Goal: Information Seeking & Learning: Learn about a topic

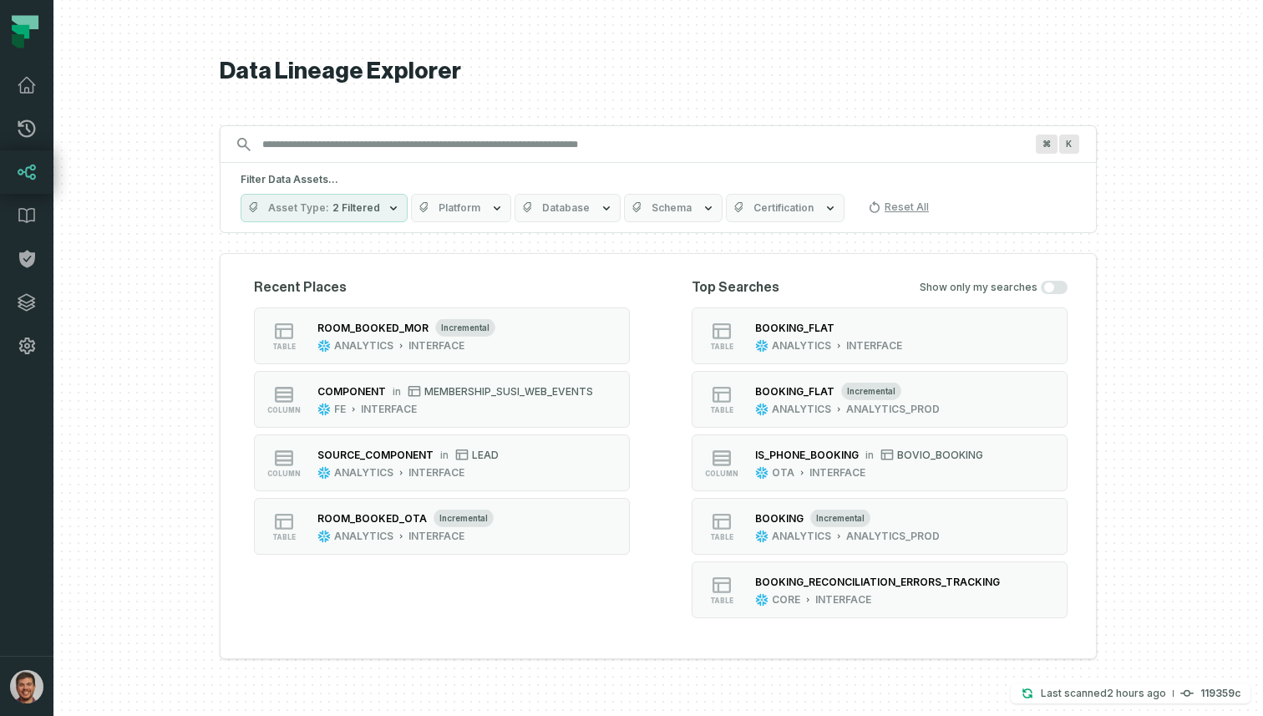
click at [546, 150] on input "Discovery Provider cmdk menu" at bounding box center [643, 144] width 782 height 27
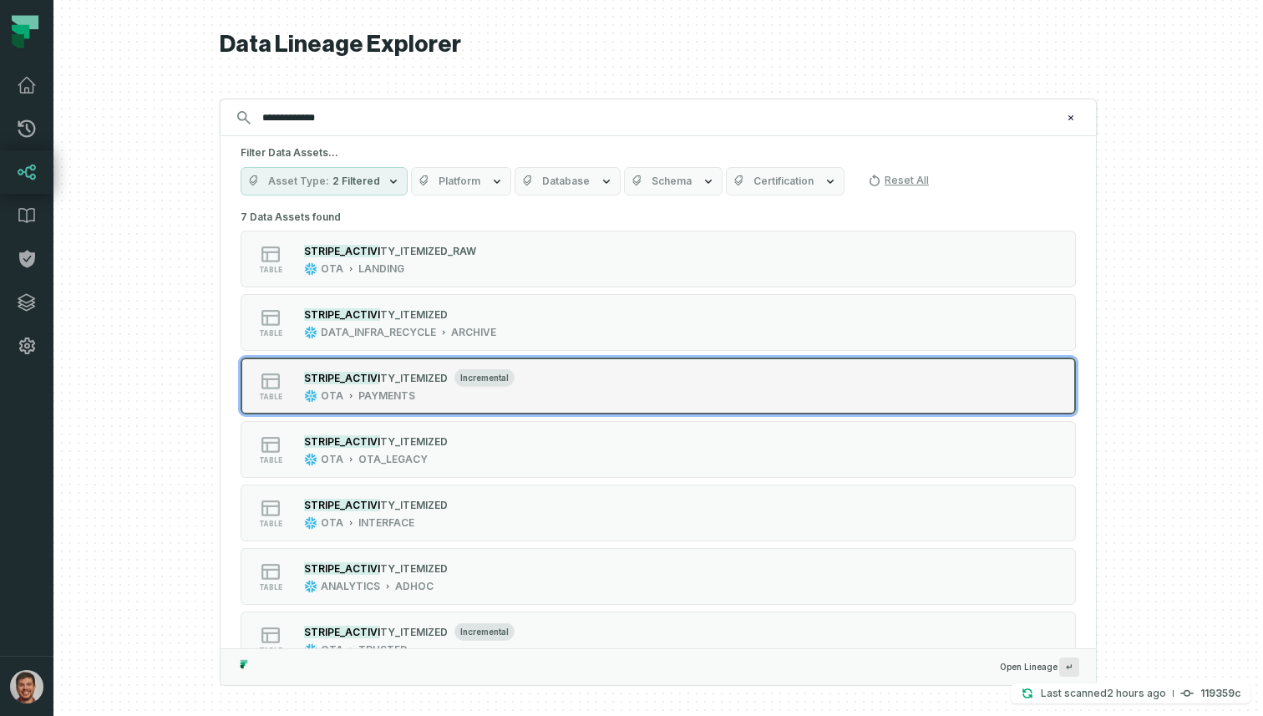
type input "**********"
click at [478, 396] on div "OTA PAYMENTS" at bounding box center [409, 395] width 210 height 13
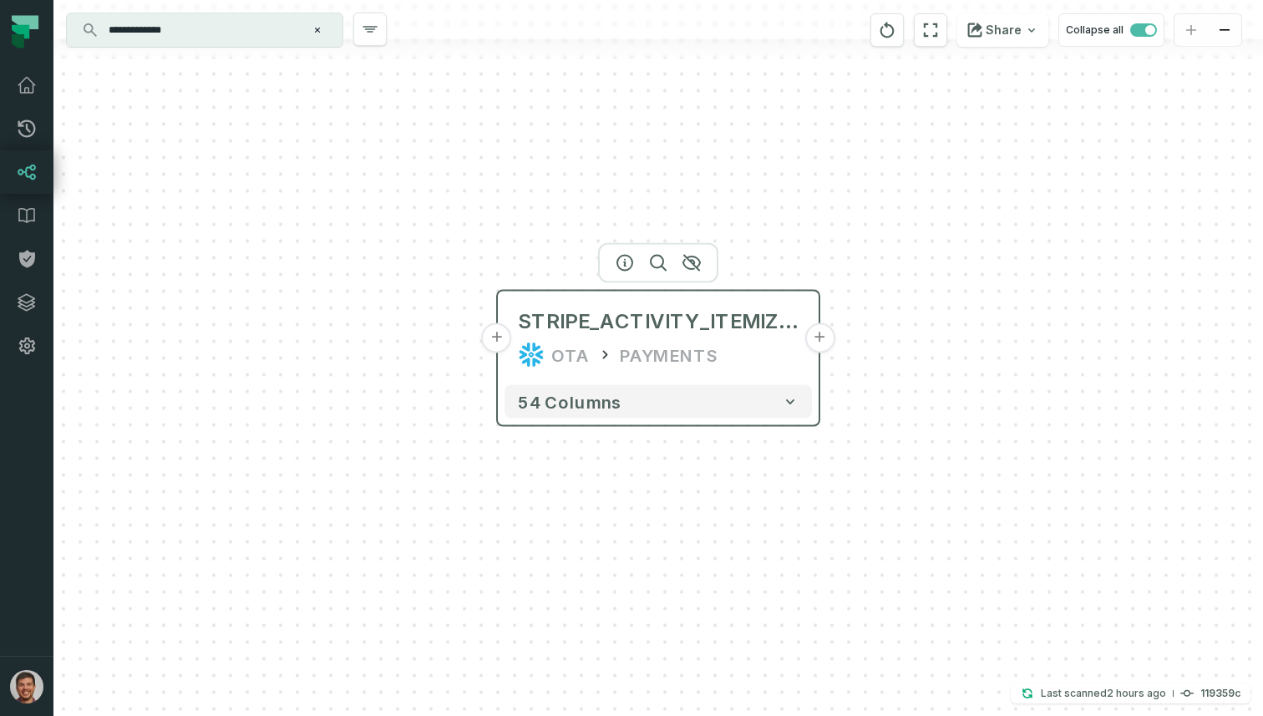
click at [814, 344] on button "+" at bounding box center [819, 338] width 30 height 30
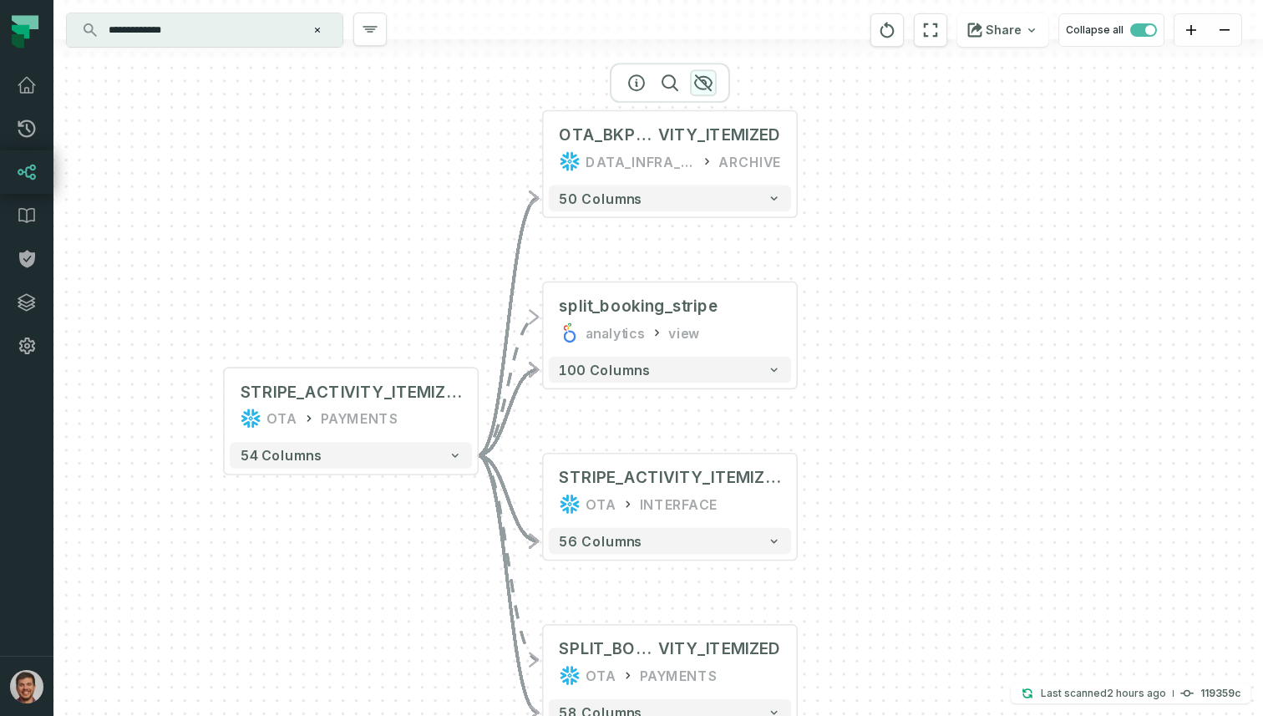
click at [707, 85] on icon "button" at bounding box center [703, 82] width 17 height 15
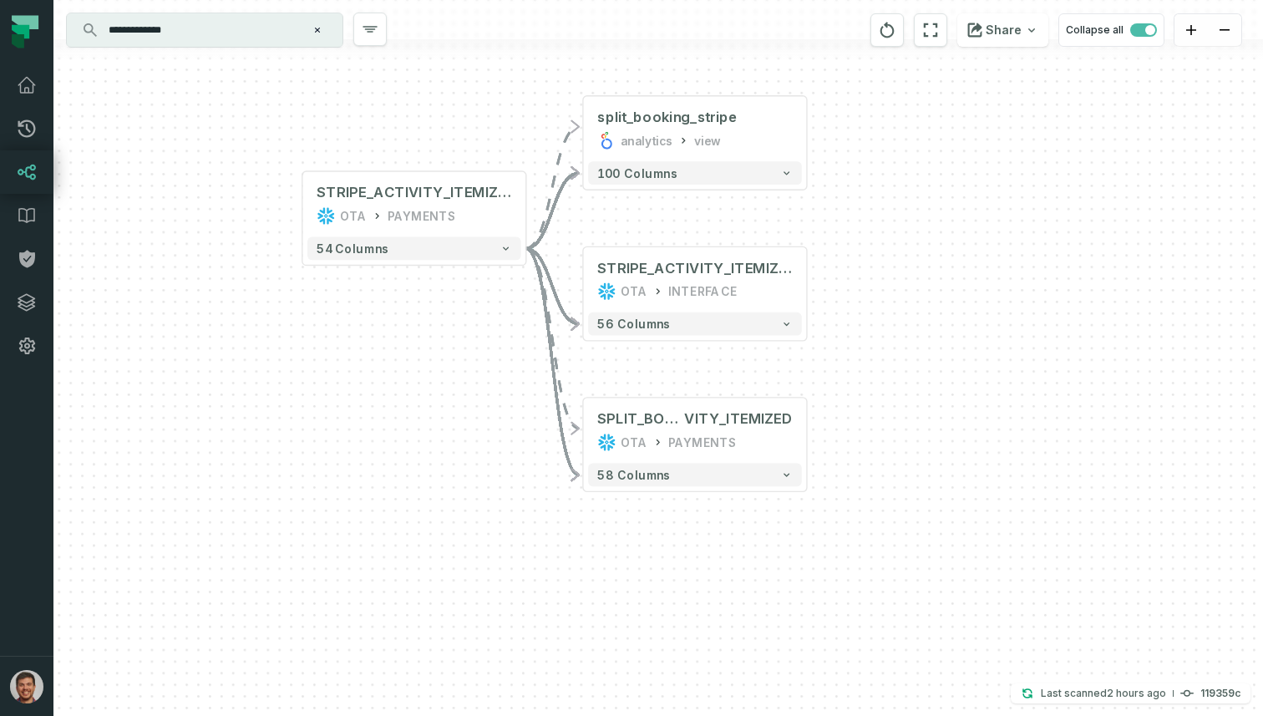
drag, startPoint x: 914, startPoint y: 479, endPoint x: 910, endPoint y: 261, distance: 218.0
click at [910, 263] on div "+ split_booking_stripe analytics view + 100 columns - STRIPE_ACTIVITY_ITEMIZED …" at bounding box center [657, 358] width 1209 height 716
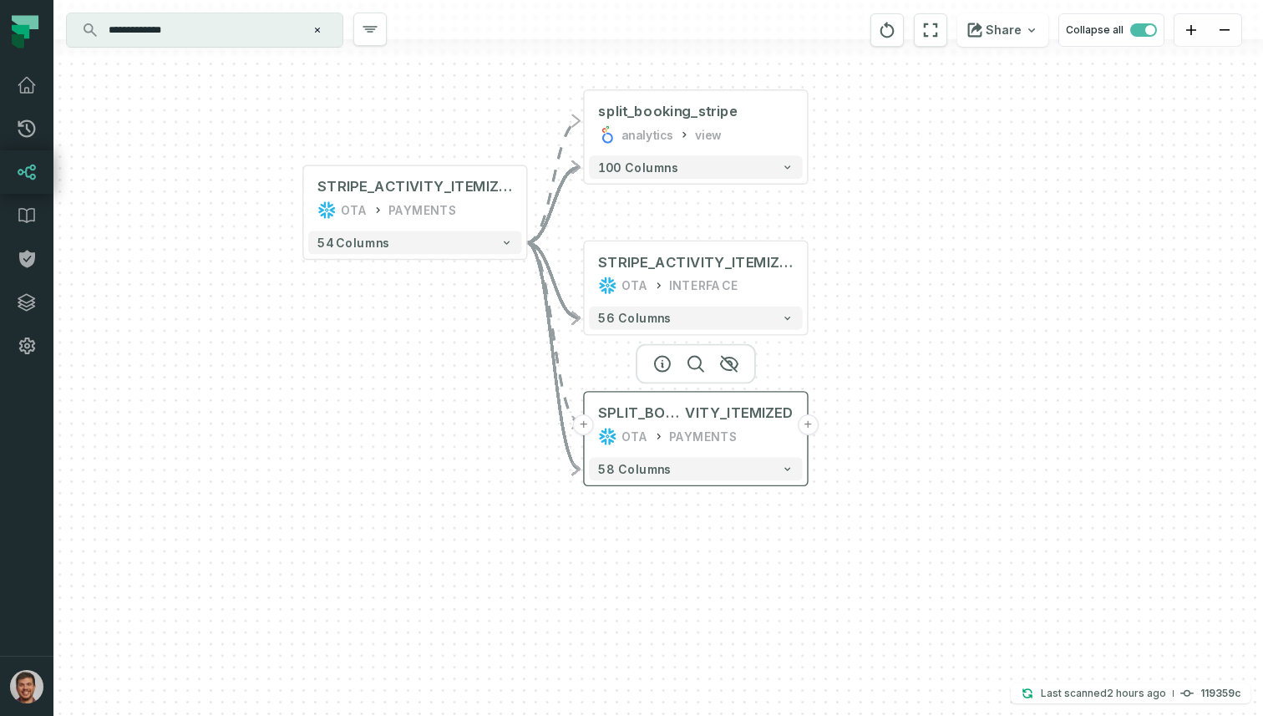
click at [814, 423] on button "+" at bounding box center [808, 424] width 21 height 21
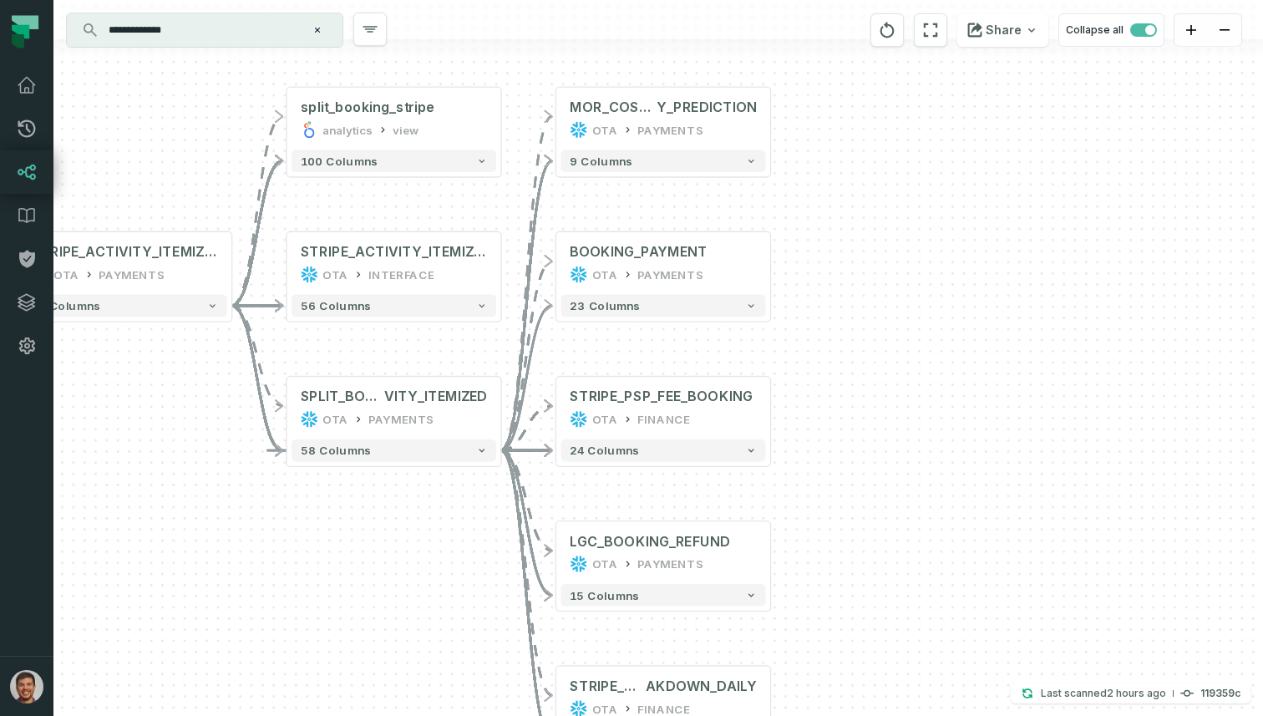
drag, startPoint x: 966, startPoint y: 274, endPoint x: 986, endPoint y: 310, distance: 41.1
click at [986, 310] on div "+ MOR_COST_MONTHL Y_PREDICTION OTA PAYMENTS + 9 columns + BOOKING_PAYMENT OTA P…" at bounding box center [657, 358] width 1209 height 716
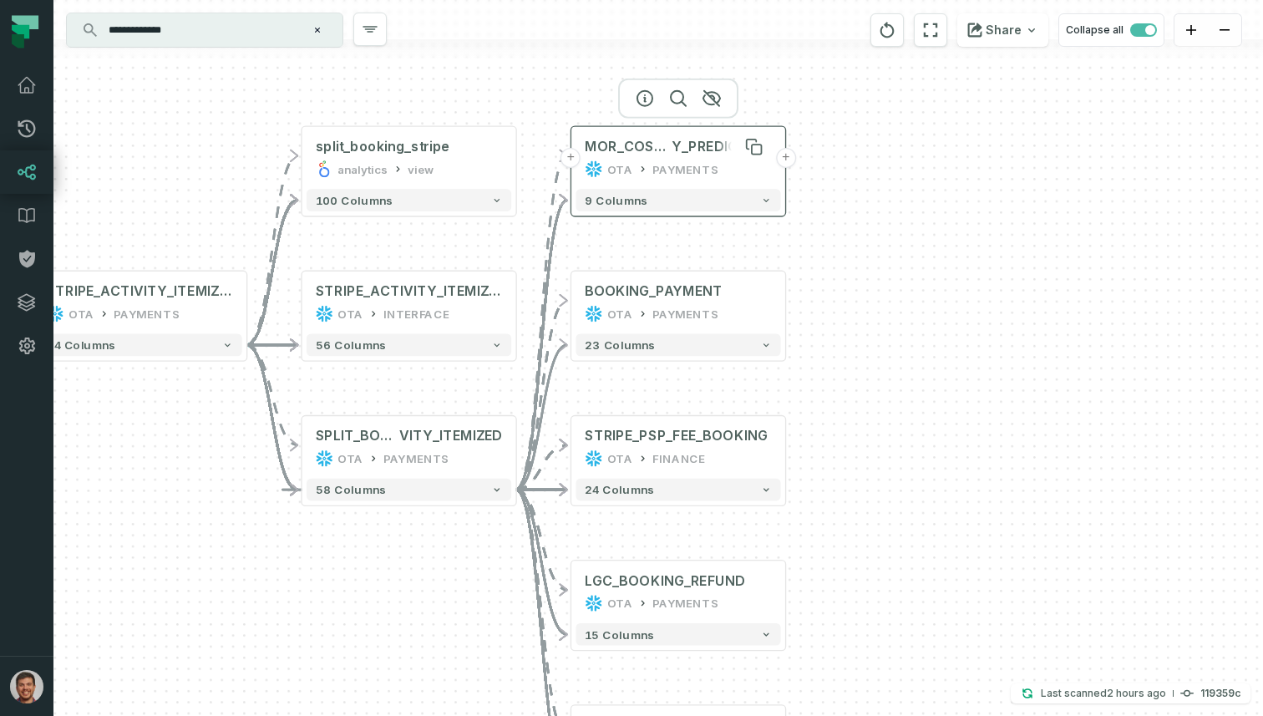
click at [656, 146] on span "MOR_COST_MONTHL" at bounding box center [628, 147] width 87 height 18
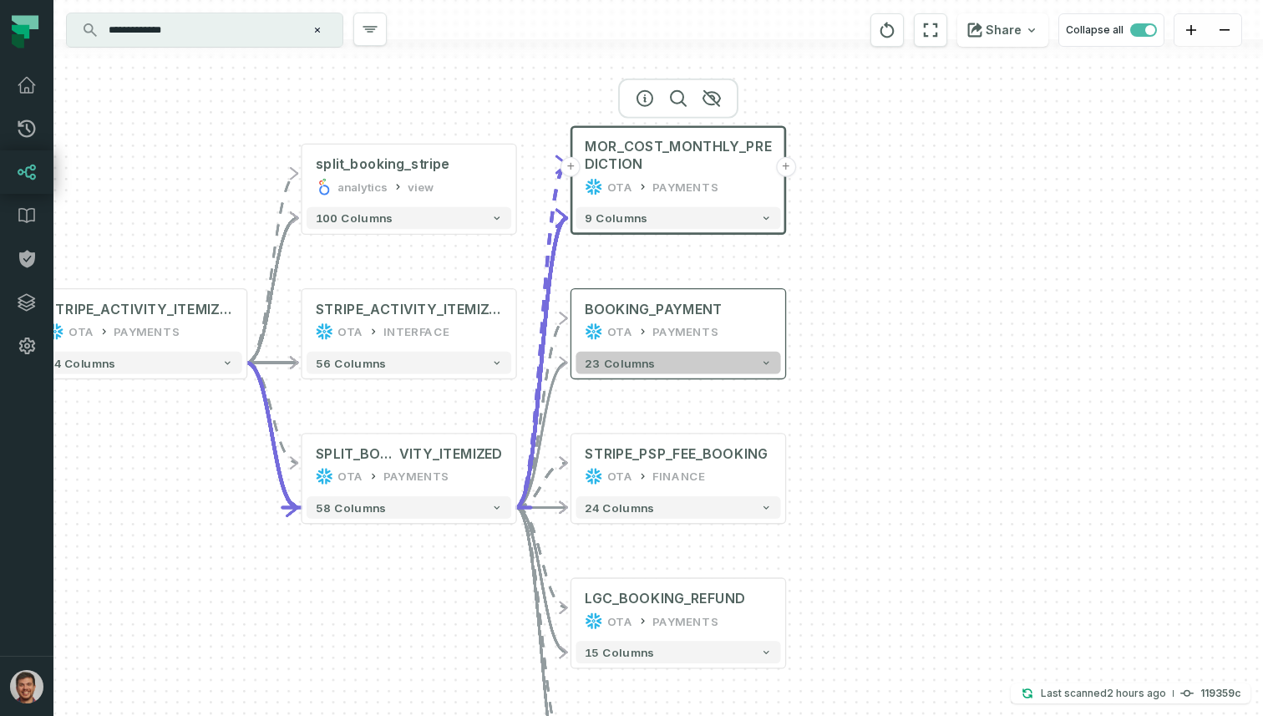
click at [759, 359] on button "23 columns" at bounding box center [678, 363] width 205 height 23
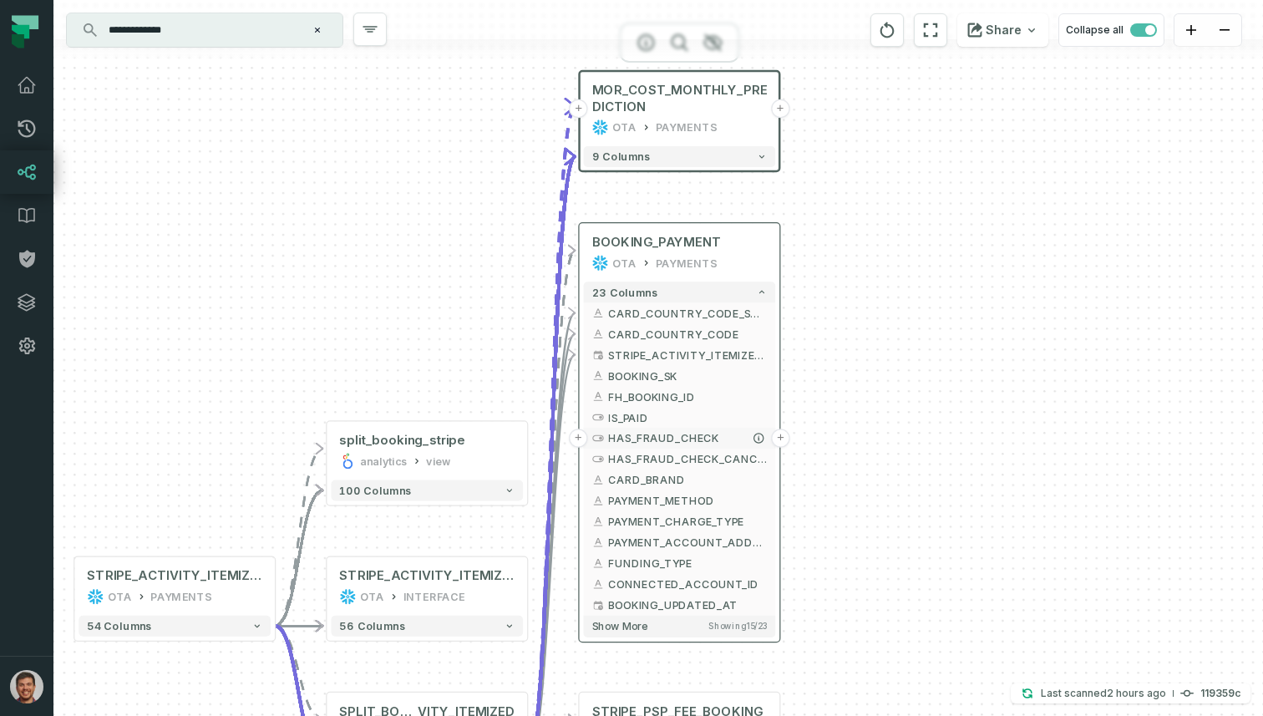
drag, startPoint x: 692, startPoint y: 516, endPoint x: 691, endPoint y: 384, distance: 132.0
click at [691, 430] on span "HAS_FRAUD_CHECK" at bounding box center [687, 438] width 159 height 16
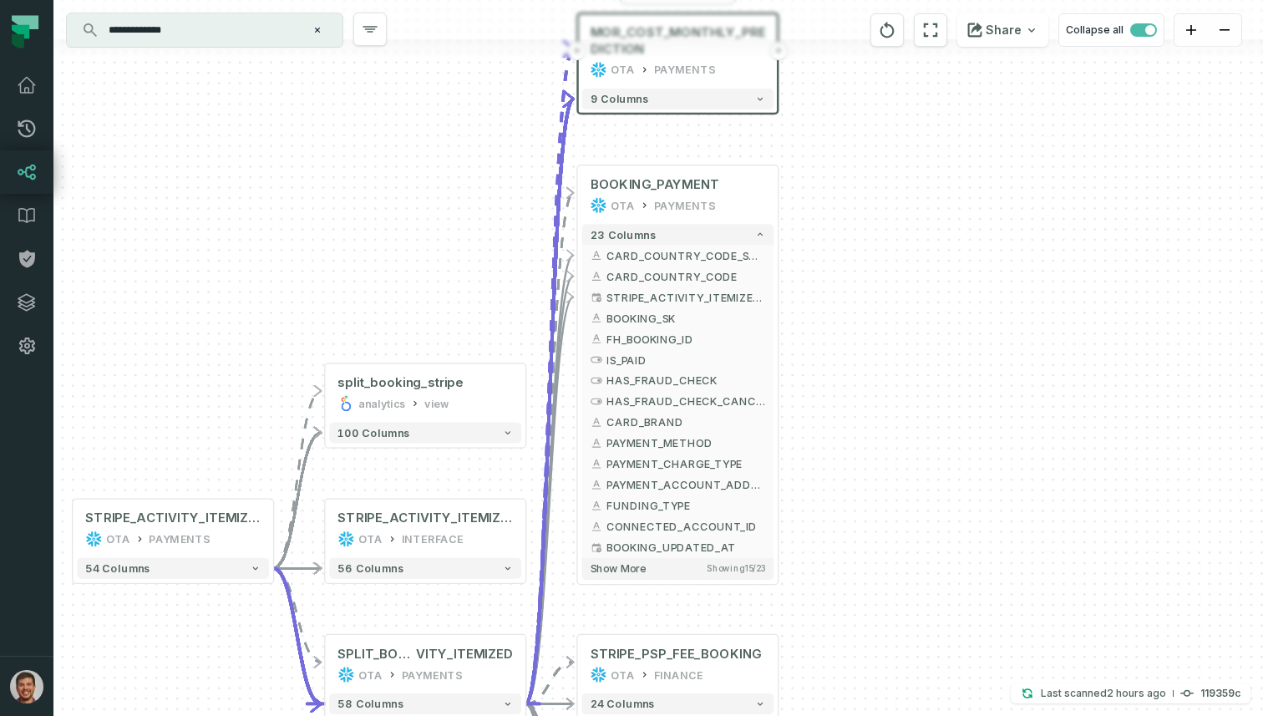
drag, startPoint x: 856, startPoint y: 408, endPoint x: 856, endPoint y: 282, distance: 126.1
click at [856, 291] on div "+ MOR_COST_MONTHLY_PREDICTION OTA PAYMENTS + 9 columns + BOOKING_PAYMENT OTA PA…" at bounding box center [657, 358] width 1209 height 716
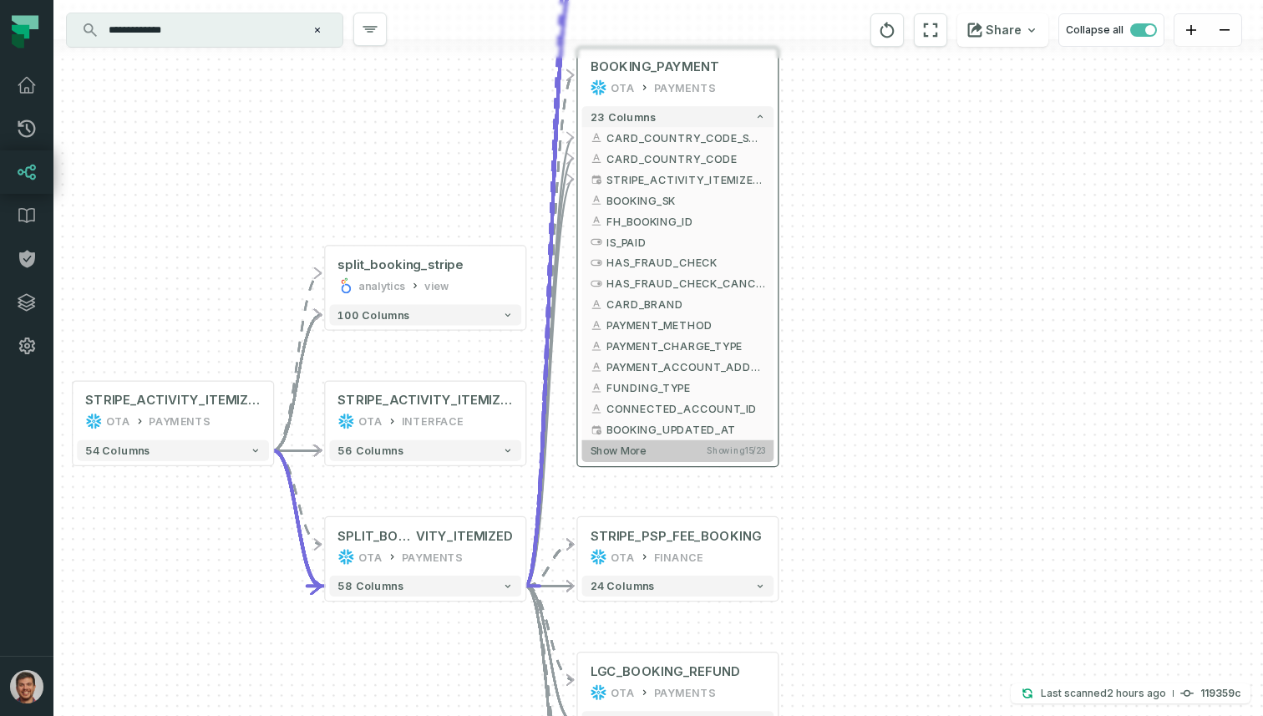
click at [630, 449] on span "Show more" at bounding box center [619, 450] width 56 height 13
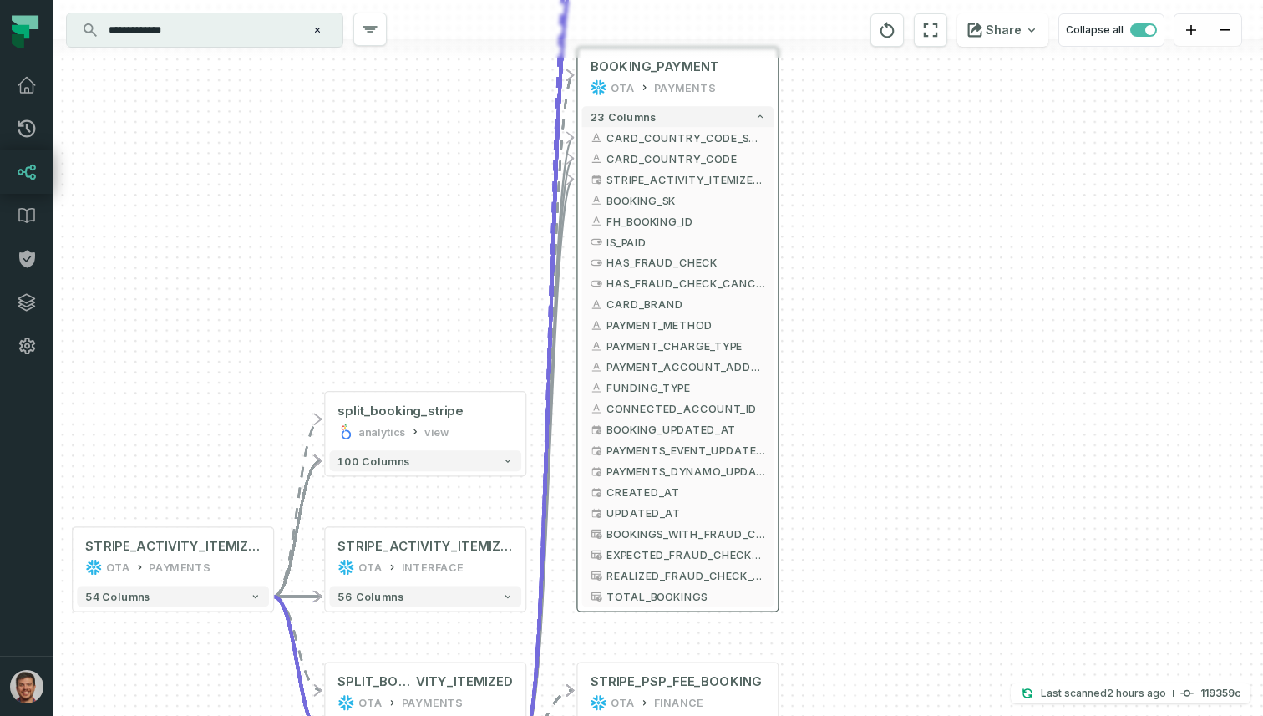
drag, startPoint x: 870, startPoint y: 439, endPoint x: 870, endPoint y: 292, distance: 147.0
click at [870, 299] on div "+ MOR_COST_MONTHLY_PREDICTION OTA PAYMENTS + 9 columns + BOOKING_PAYMENT OTA PA…" at bounding box center [657, 358] width 1209 height 716
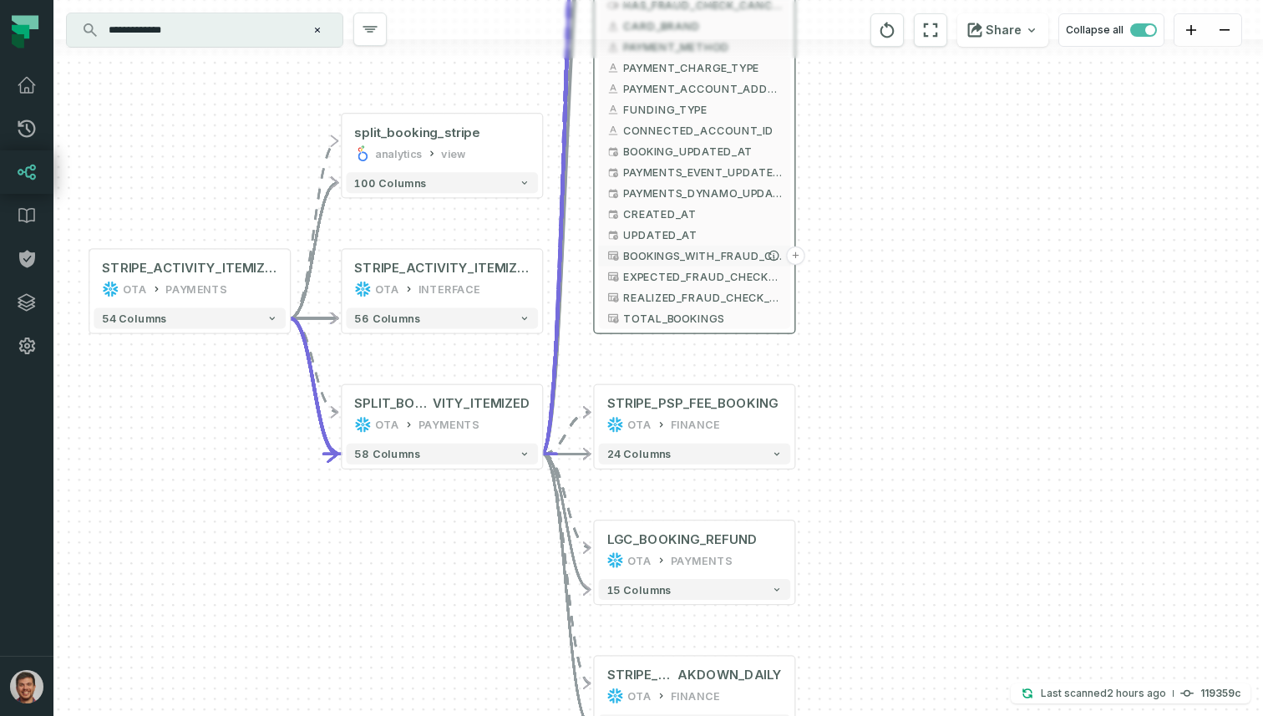
drag, startPoint x: 713, startPoint y: 386, endPoint x: 728, endPoint y: 143, distance: 243.5
click at [729, 246] on button "BOOKINGS_WITH_FRAUD_CHECK" at bounding box center [695, 256] width 192 height 21
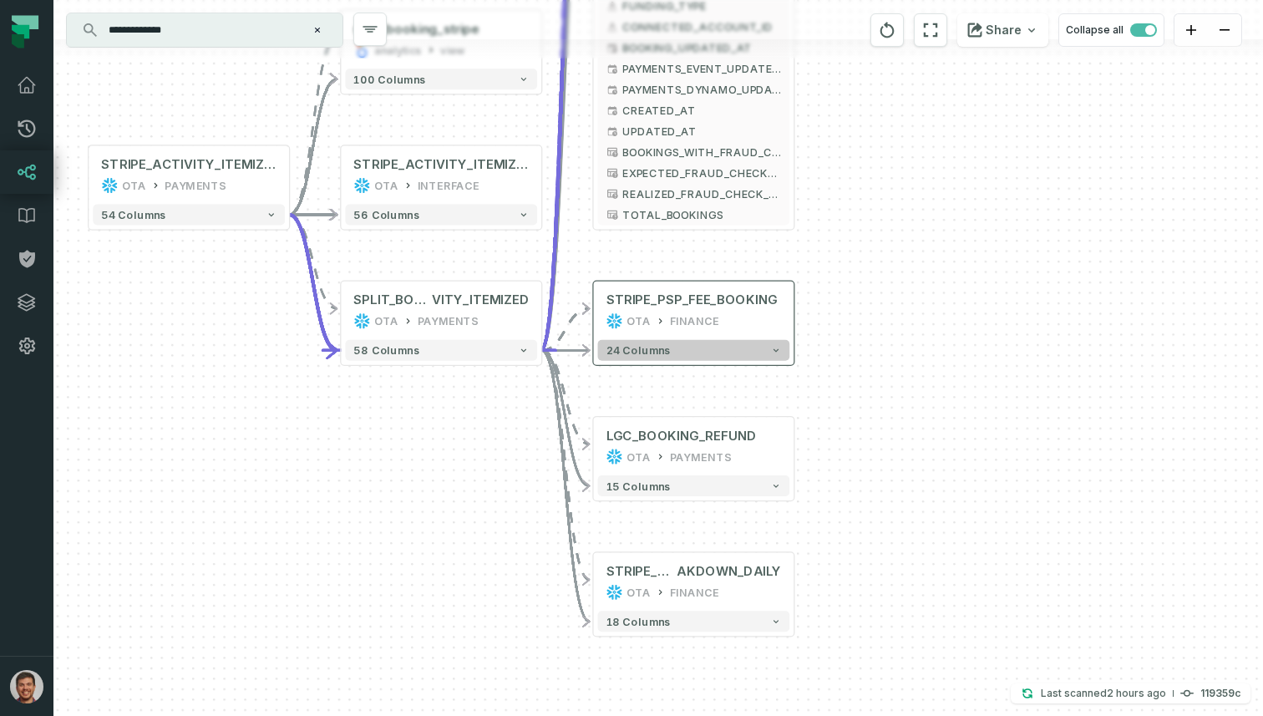
click at [694, 345] on button "24 columns" at bounding box center [694, 350] width 192 height 21
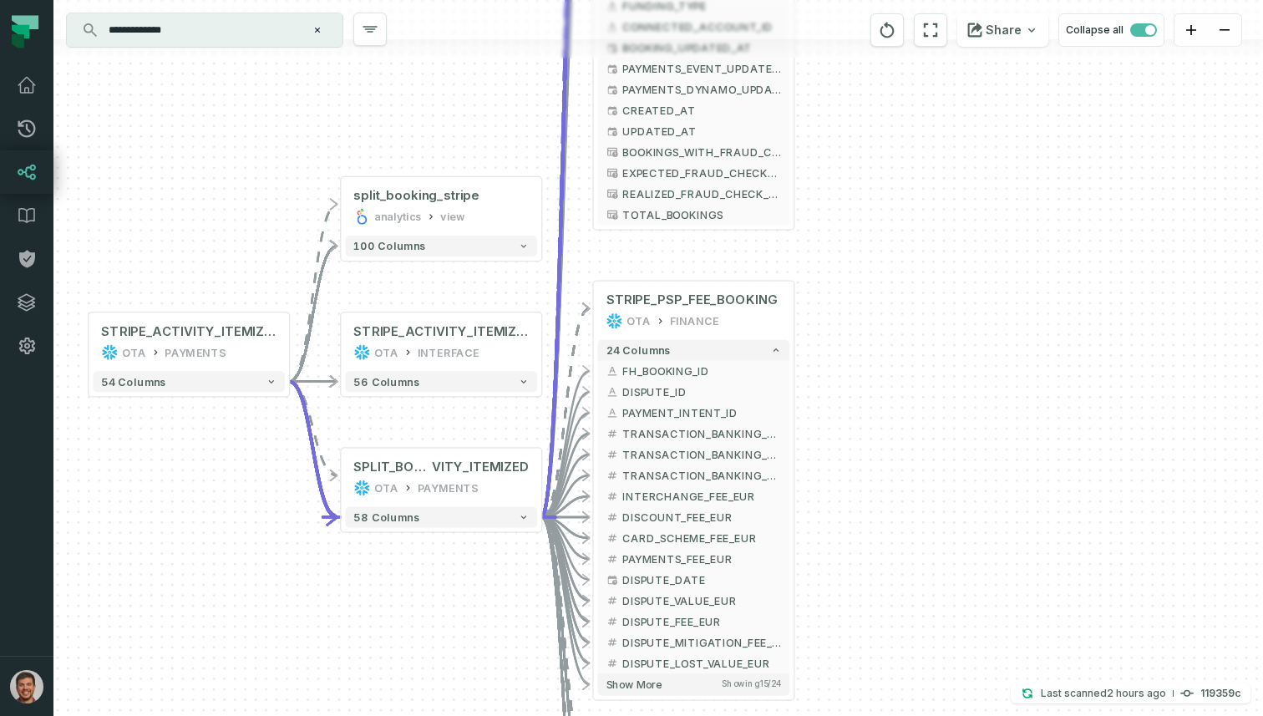
drag, startPoint x: 901, startPoint y: 336, endPoint x: 903, endPoint y: 280, distance: 56.0
click at [903, 282] on div "+ MOR_COST_MONTHLY_PREDICTION OTA PAYMENTS + 9 columns + BOOKING_PAYMENT OTA PA…" at bounding box center [657, 358] width 1209 height 716
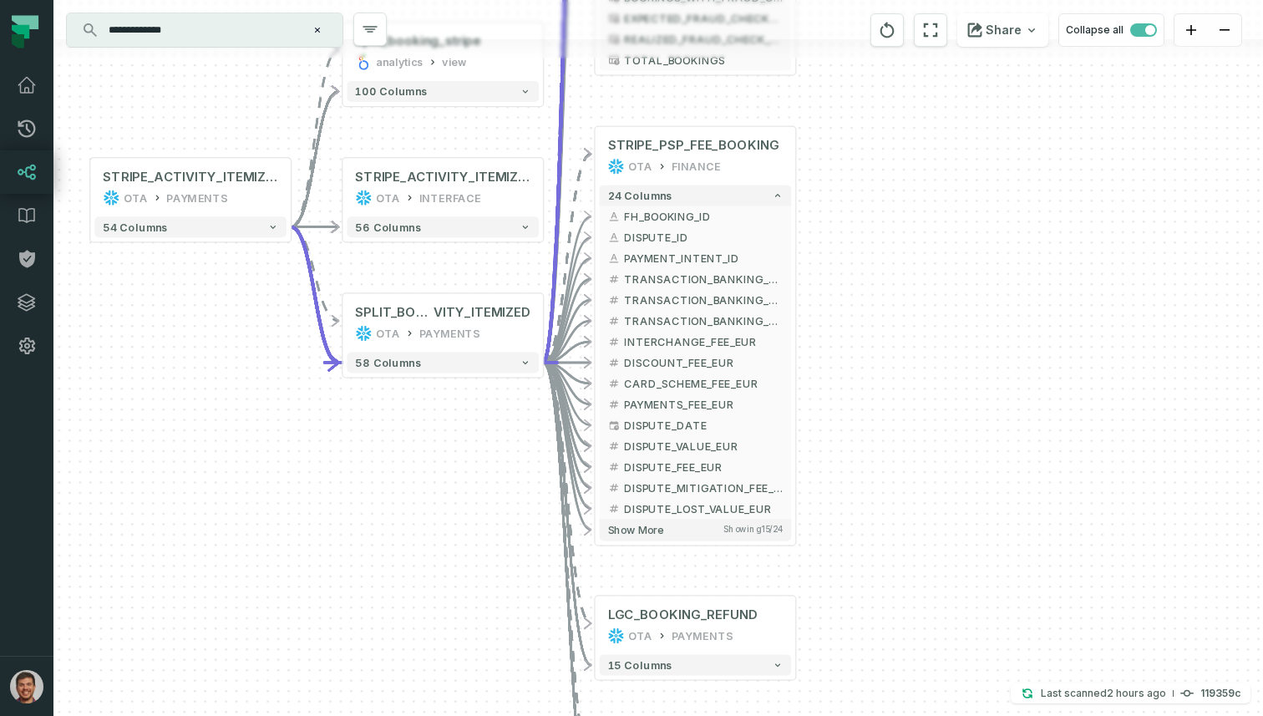
drag, startPoint x: 844, startPoint y: 366, endPoint x: 844, endPoint y: 231, distance: 134.5
click at [844, 235] on div "+ MOR_COST_MONTHLY_PREDICTION OTA PAYMENTS + 9 columns + BOOKING_PAYMENT OTA PA…" at bounding box center [657, 358] width 1209 height 716
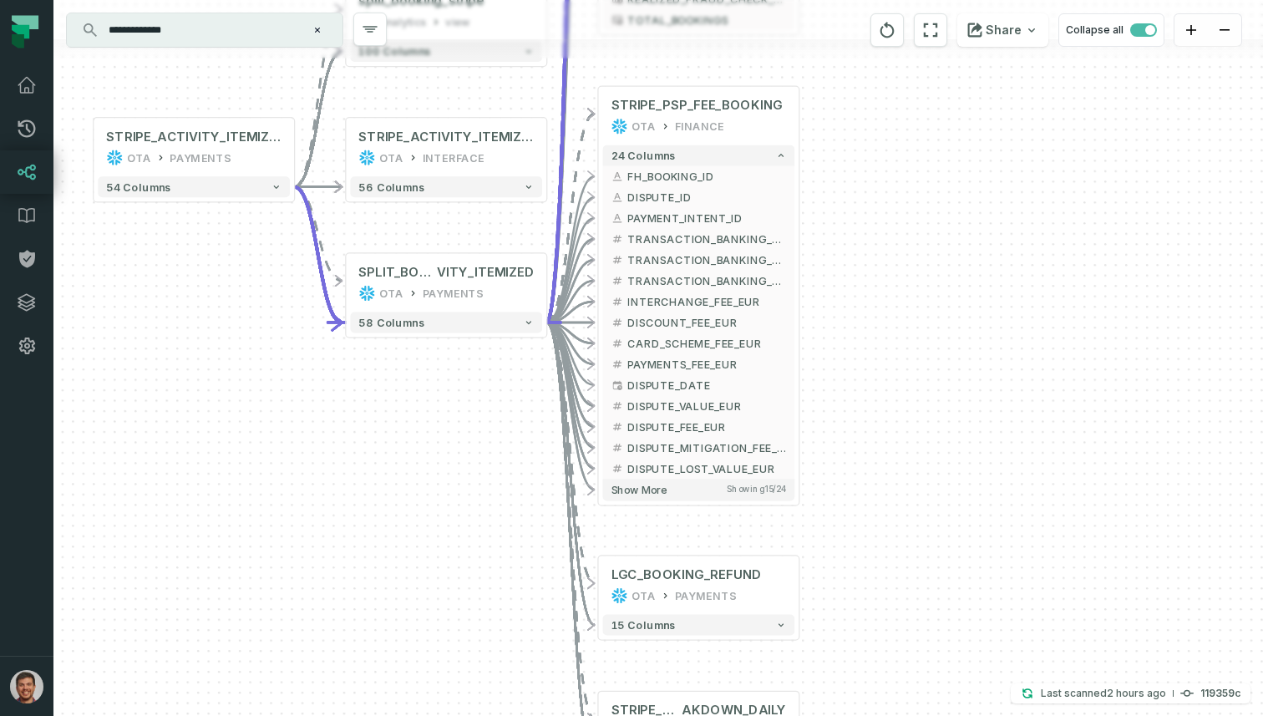
drag, startPoint x: 797, startPoint y: 518, endPoint x: 801, endPoint y: 401, distance: 117.0
click at [801, 404] on div "+ MOR_COST_MONTHLY_PREDICTION OTA PAYMENTS + 9 columns + BOOKING_PAYMENT OTA PA…" at bounding box center [657, 358] width 1209 height 716
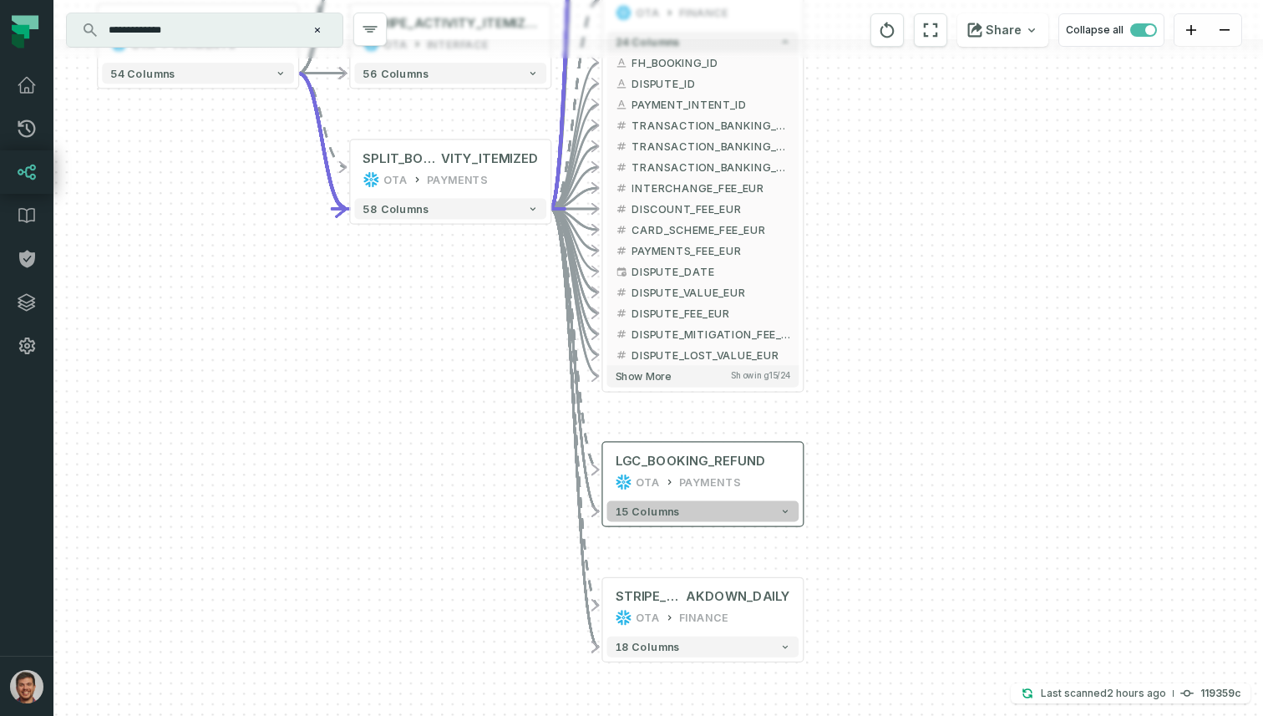
click at [699, 511] on button "15 columns" at bounding box center [703, 511] width 192 height 21
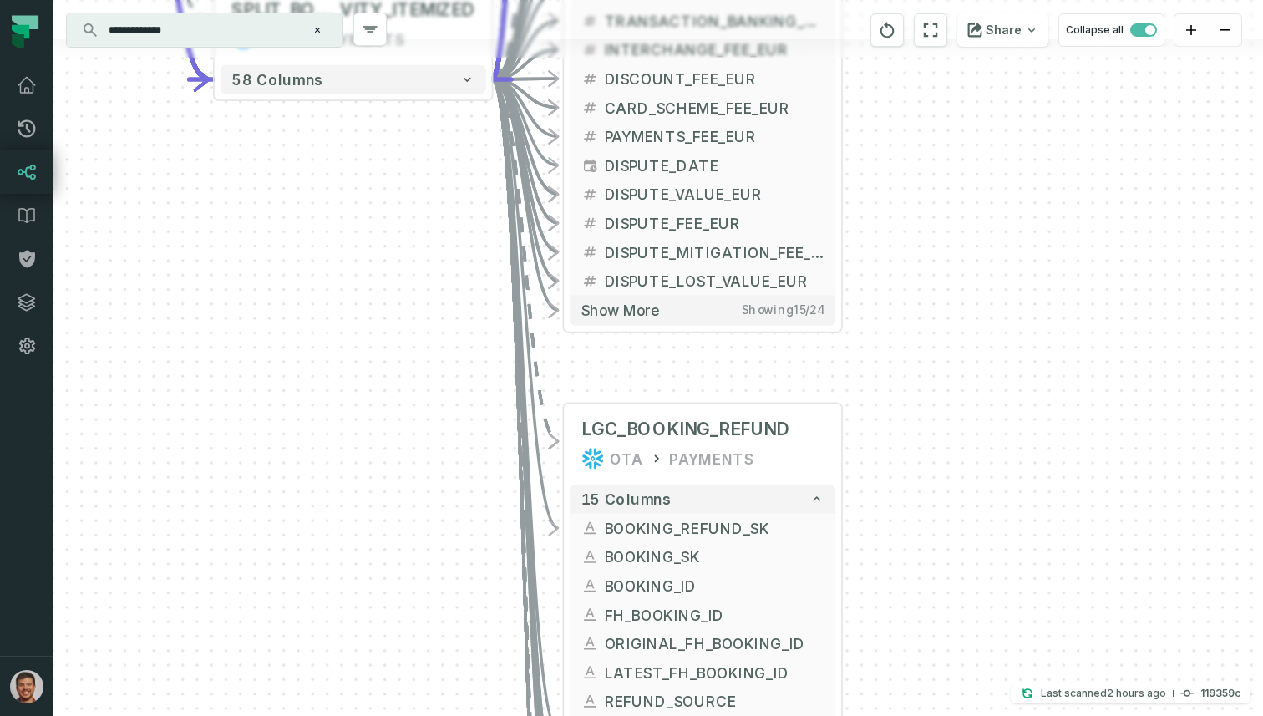
drag, startPoint x: 947, startPoint y: 547, endPoint x: 947, endPoint y: 437, distance: 110.3
click at [947, 437] on div "+ MOR_COST_MONTHLY_PREDICTION OTA PAYMENTS + 9 columns + BOOKING_PAYMENT OTA PA…" at bounding box center [657, 358] width 1209 height 716
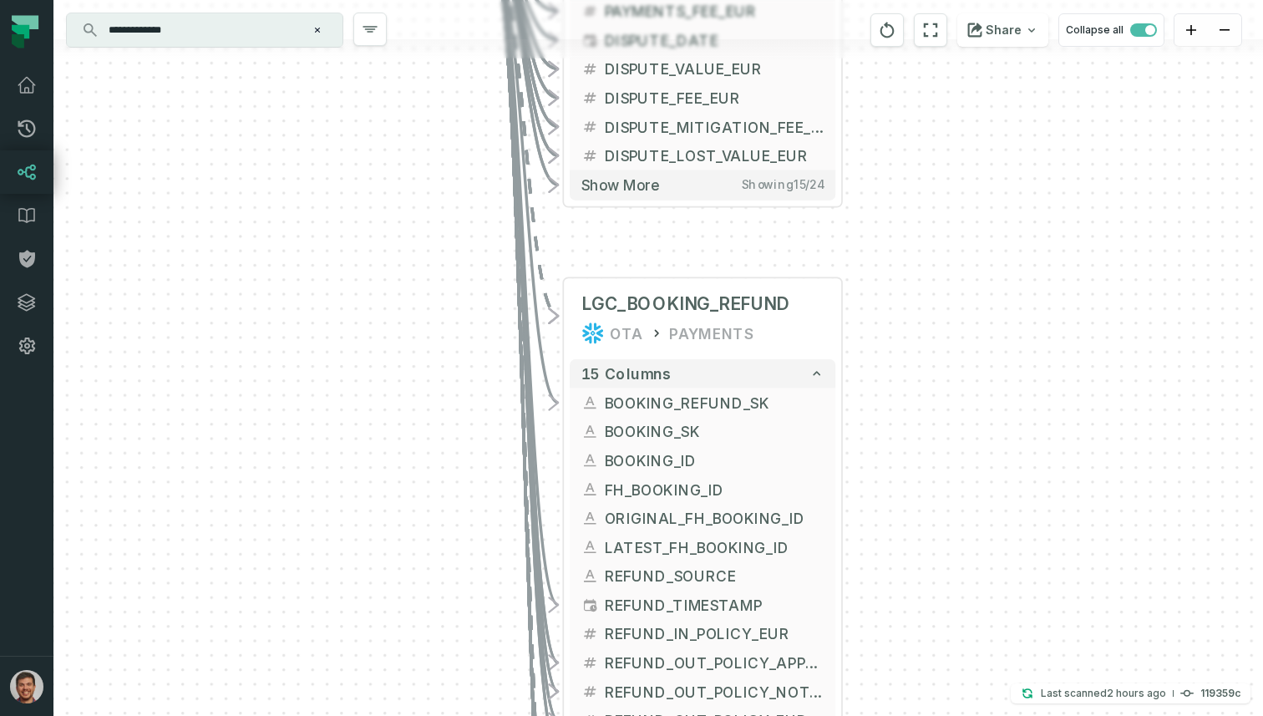
drag, startPoint x: 947, startPoint y: 437, endPoint x: 947, endPoint y: 311, distance: 126.1
click at [947, 313] on div "+ MOR_COST_MONTHLY_PREDICTION OTA PAYMENTS + 9 columns + BOOKING_PAYMENT OTA PA…" at bounding box center [657, 358] width 1209 height 716
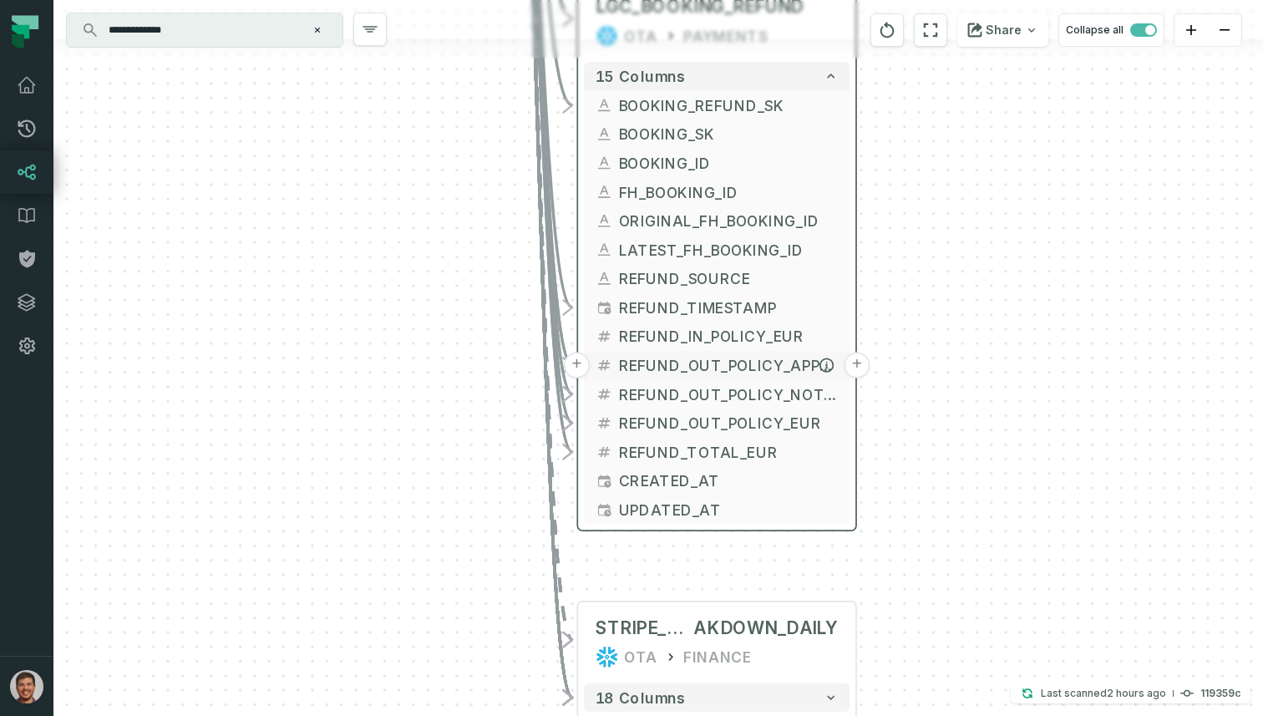
drag, startPoint x: 720, startPoint y: 560, endPoint x: 734, endPoint y: 371, distance: 189.3
click at [734, 371] on span "REFUND_OUT_POLICY_APPROVED_EUR" at bounding box center [729, 365] width 220 height 22
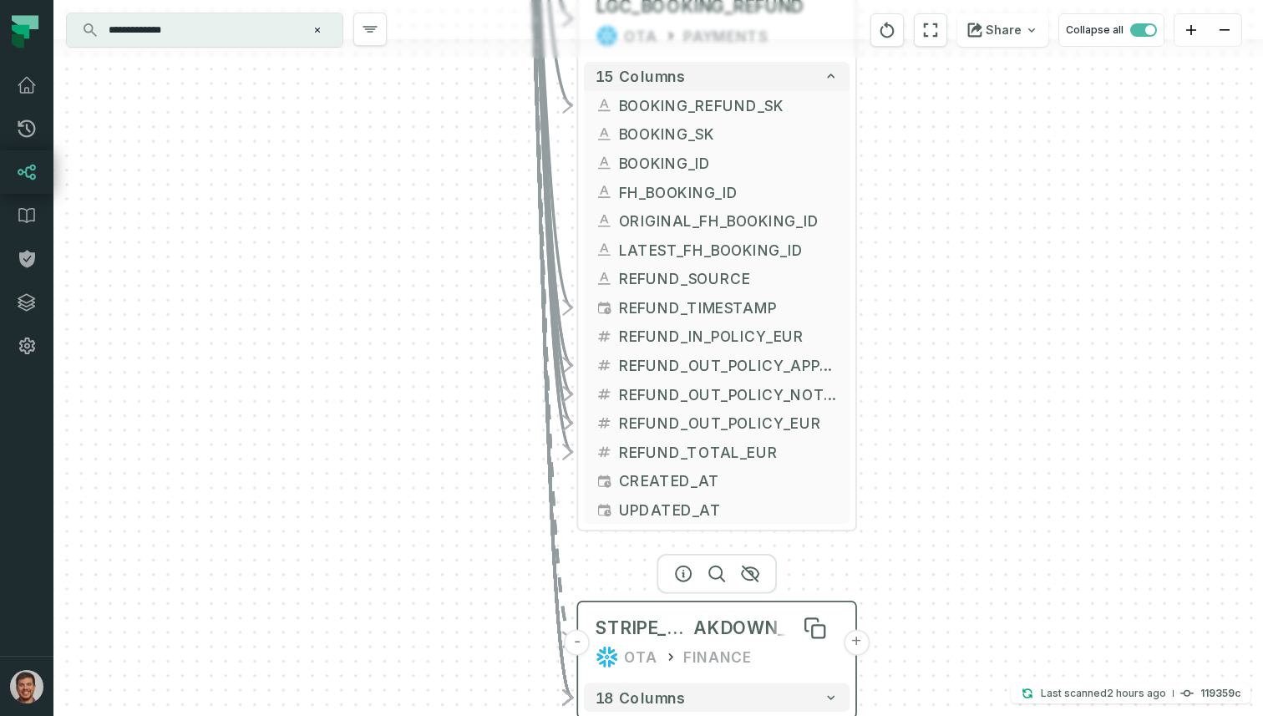
click at [706, 633] on span "AKDOWN_DAILY" at bounding box center [765, 627] width 145 height 23
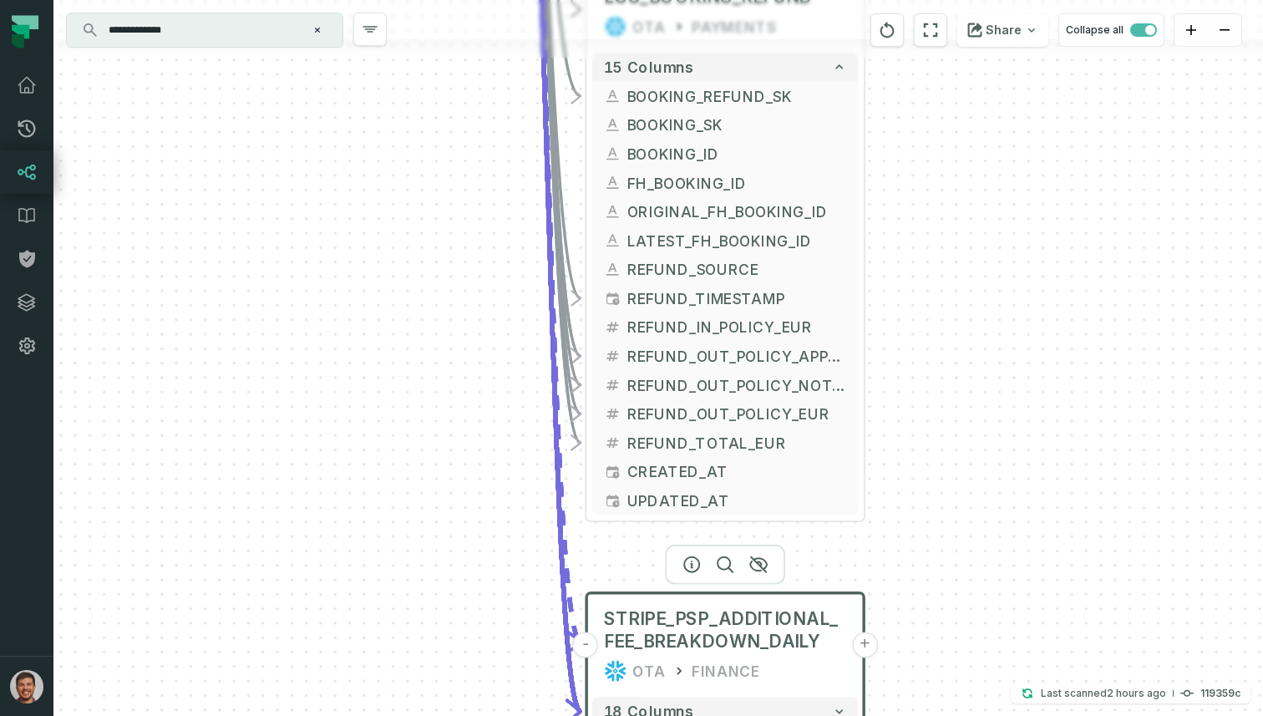
drag, startPoint x: 903, startPoint y: 492, endPoint x: 903, endPoint y: 358, distance: 134.5
click at [903, 358] on div "+ MOR_COST_MONTHL Y_PREDICTION OTA PAYMENTS + 9 columns + BOOKING_PAYMENT OTA P…" at bounding box center [657, 358] width 1209 height 716
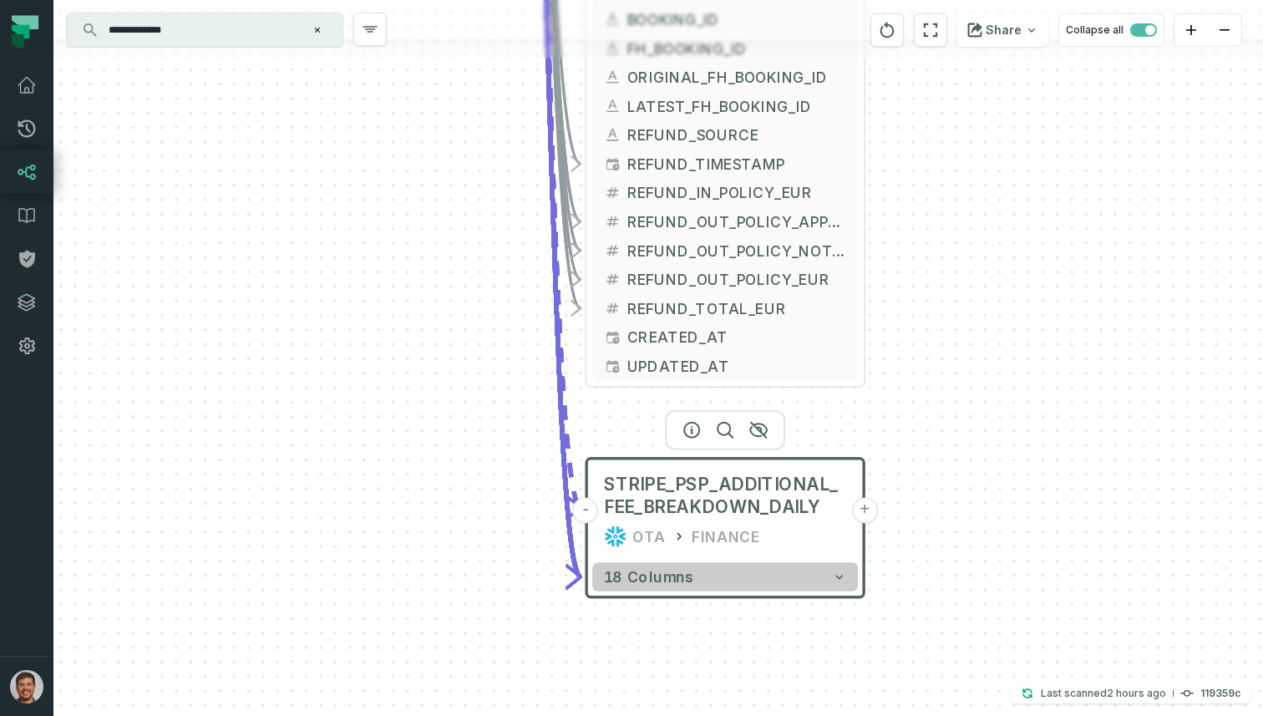
click at [773, 582] on button "18 columns" at bounding box center [725, 576] width 266 height 29
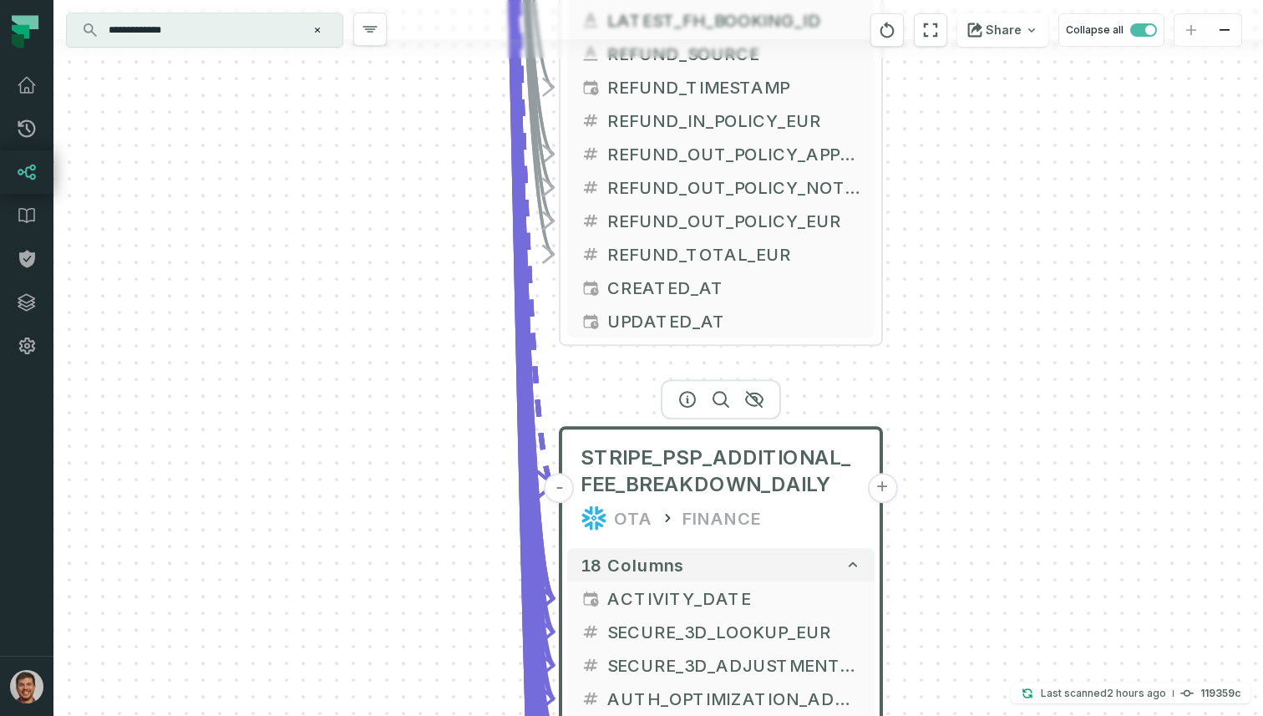
drag, startPoint x: 1018, startPoint y: 492, endPoint x: 1025, endPoint y: 266, distance: 225.6
click at [1024, 268] on div "+ MOR_COST_MONTHL Y_PREDICTION OTA PAYMENTS + 9 columns + BOOKING_PAYMENT OTA P…" at bounding box center [657, 358] width 1209 height 716
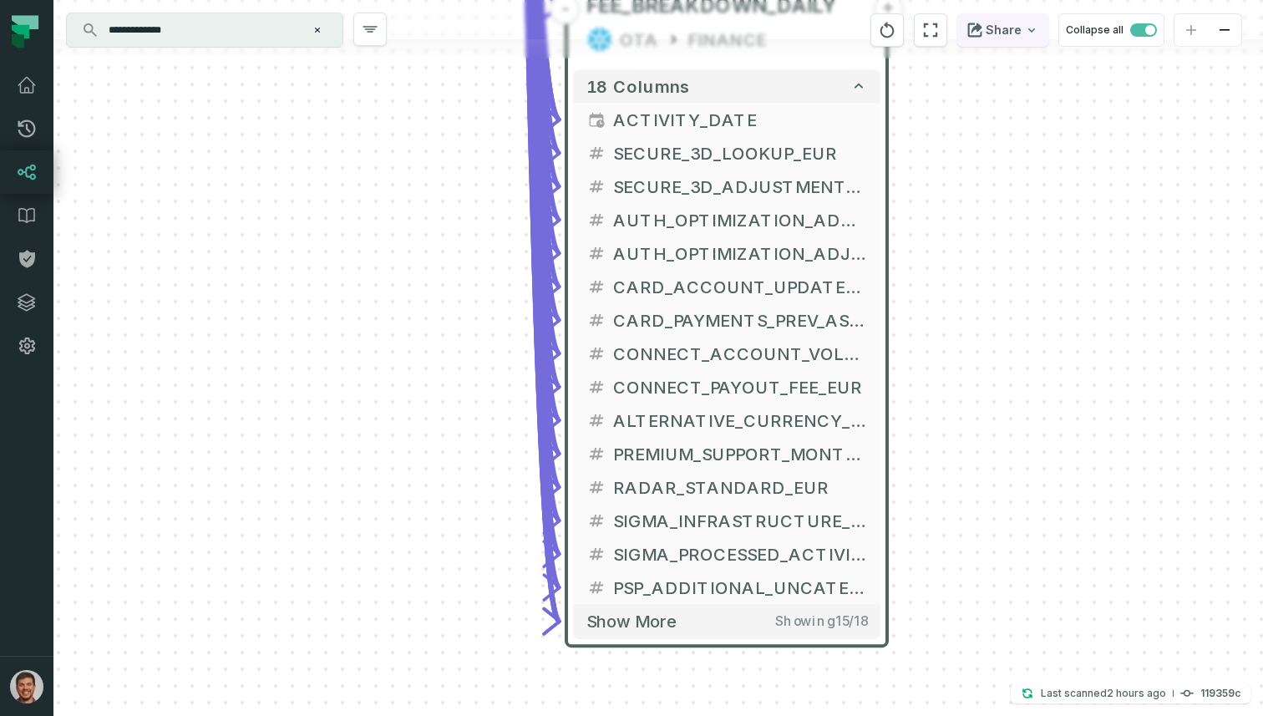
drag, startPoint x: 1002, startPoint y: 329, endPoint x: 1004, endPoint y: 27, distance: 302.4
click at [1003, 32] on div "+ MOR_COST_MONTHL Y_PREDICTION OTA PAYMENTS + 9 columns + BOOKING_PAYMENT OTA P…" at bounding box center [657, 358] width 1209 height 716
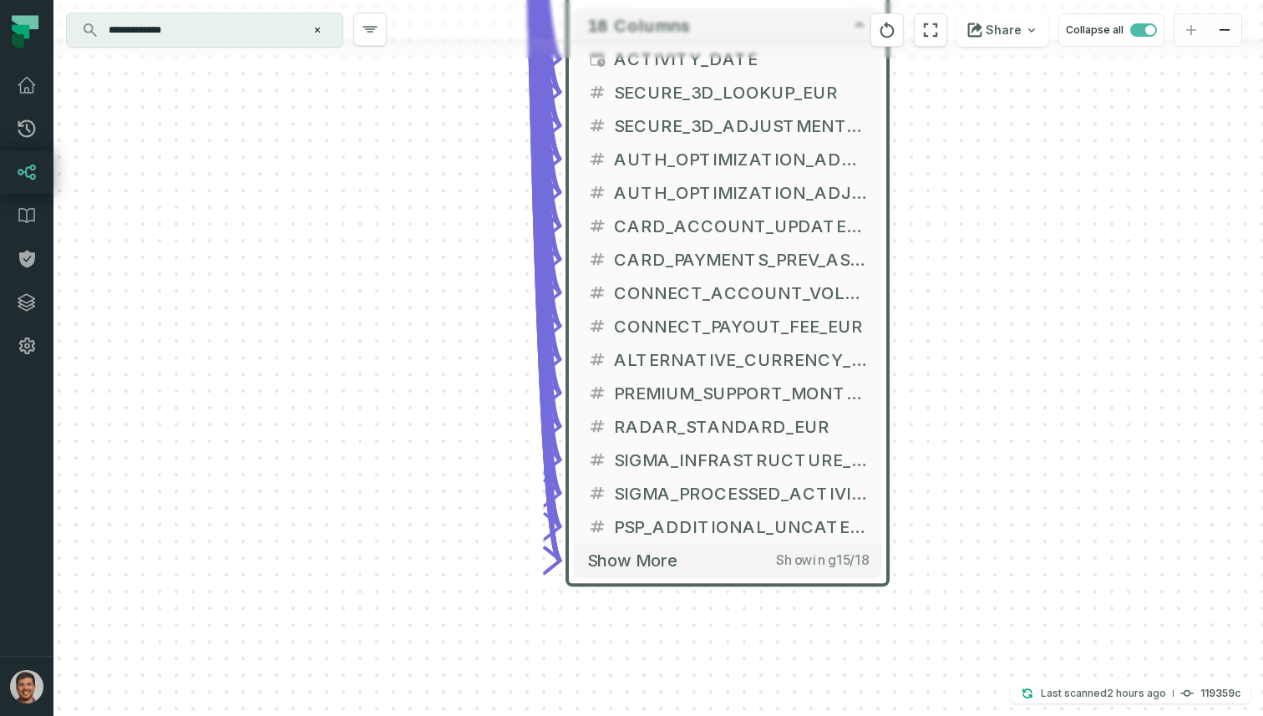
drag, startPoint x: 935, startPoint y: 263, endPoint x: 954, endPoint y: 133, distance: 131.7
click at [953, 138] on div "+ MOR_COST_MONTHL Y_PREDICTION OTA PAYMENTS + 9 columns + BOOKING_PAYMENT OTA P…" at bounding box center [657, 358] width 1209 height 716
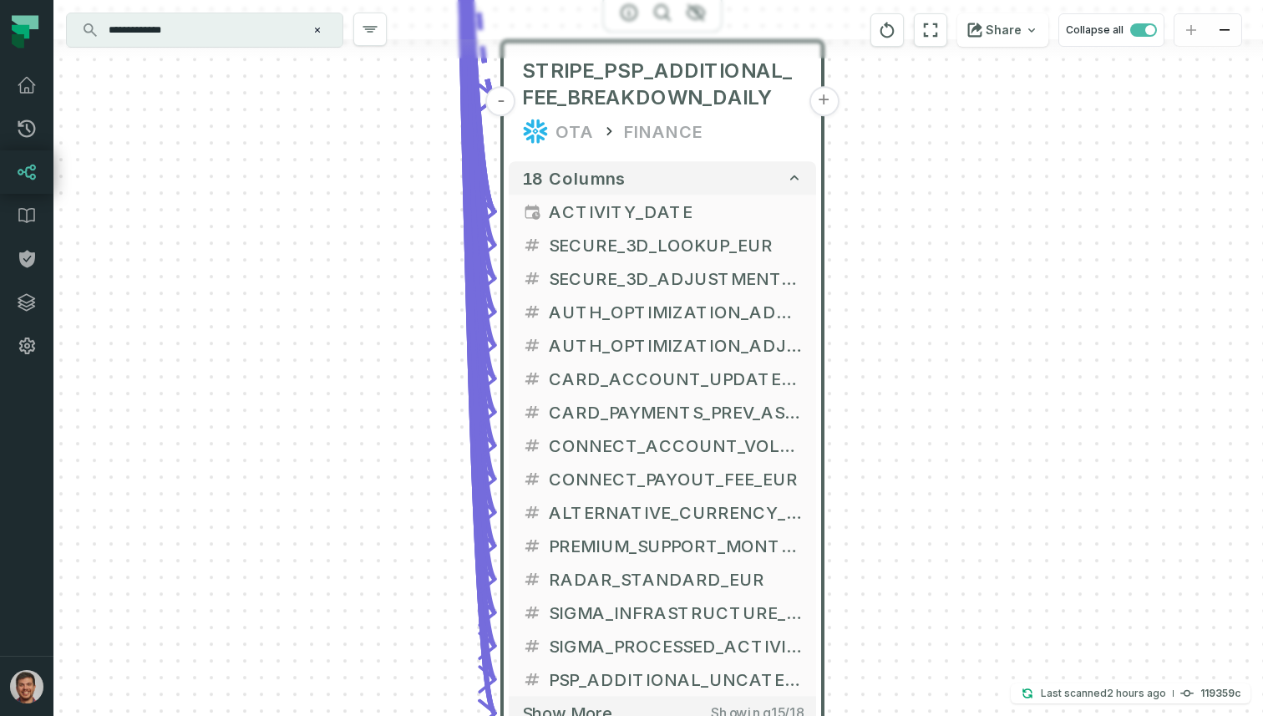
drag, startPoint x: 954, startPoint y: 133, endPoint x: 865, endPoint y: 428, distance: 308.1
click at [865, 423] on div "+ MOR_COST_MONTHL Y_PREDICTION OTA PAYMENTS + 9 columns + BOOKING_PAYMENT OTA P…" at bounding box center [657, 358] width 1209 height 716
